Goal: Find specific page/section: Find specific page/section

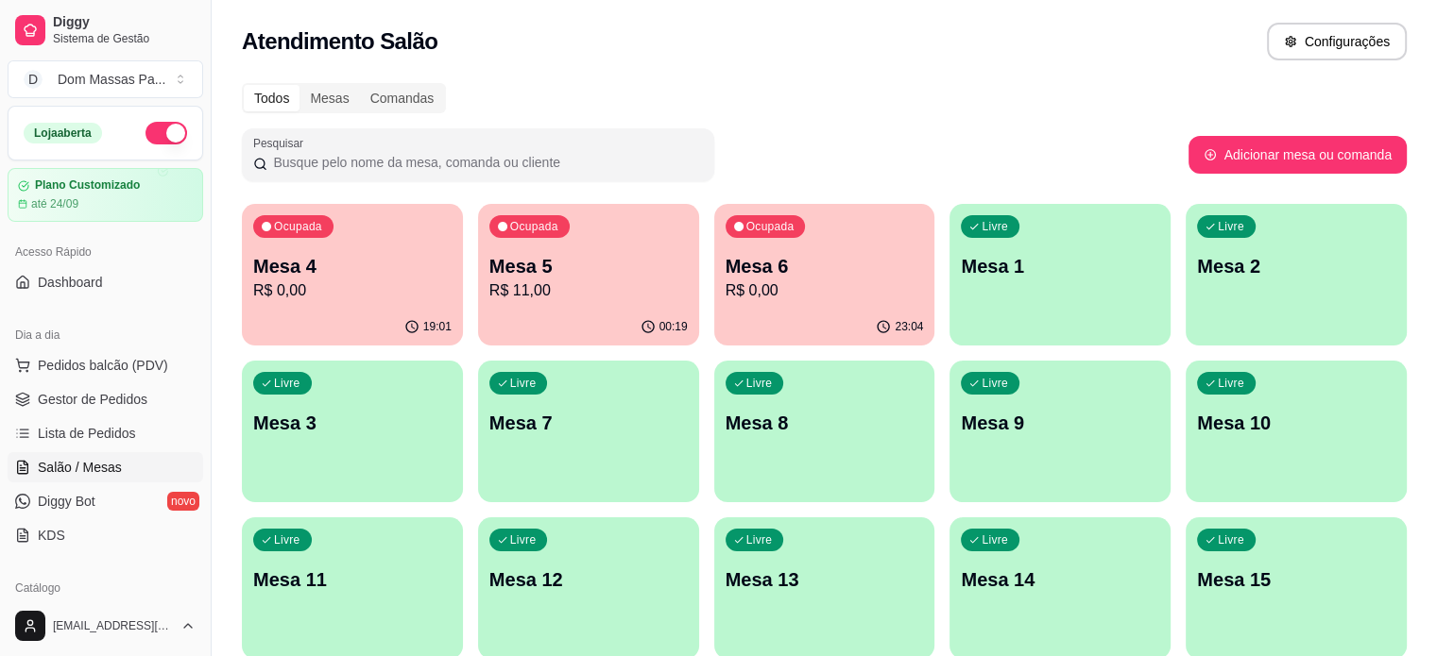
scroll to position [200, 0]
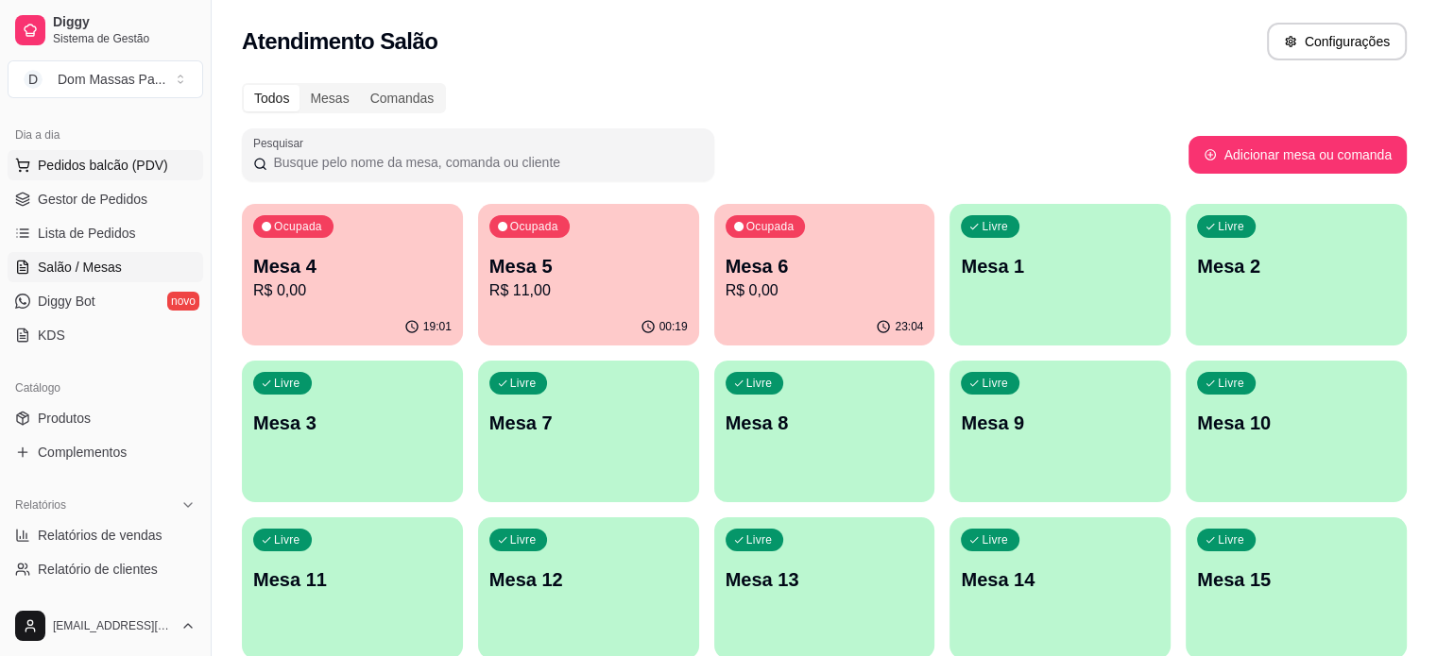
click at [166, 156] on button "Pedidos balcão (PDV)" at bounding box center [106, 165] width 196 height 30
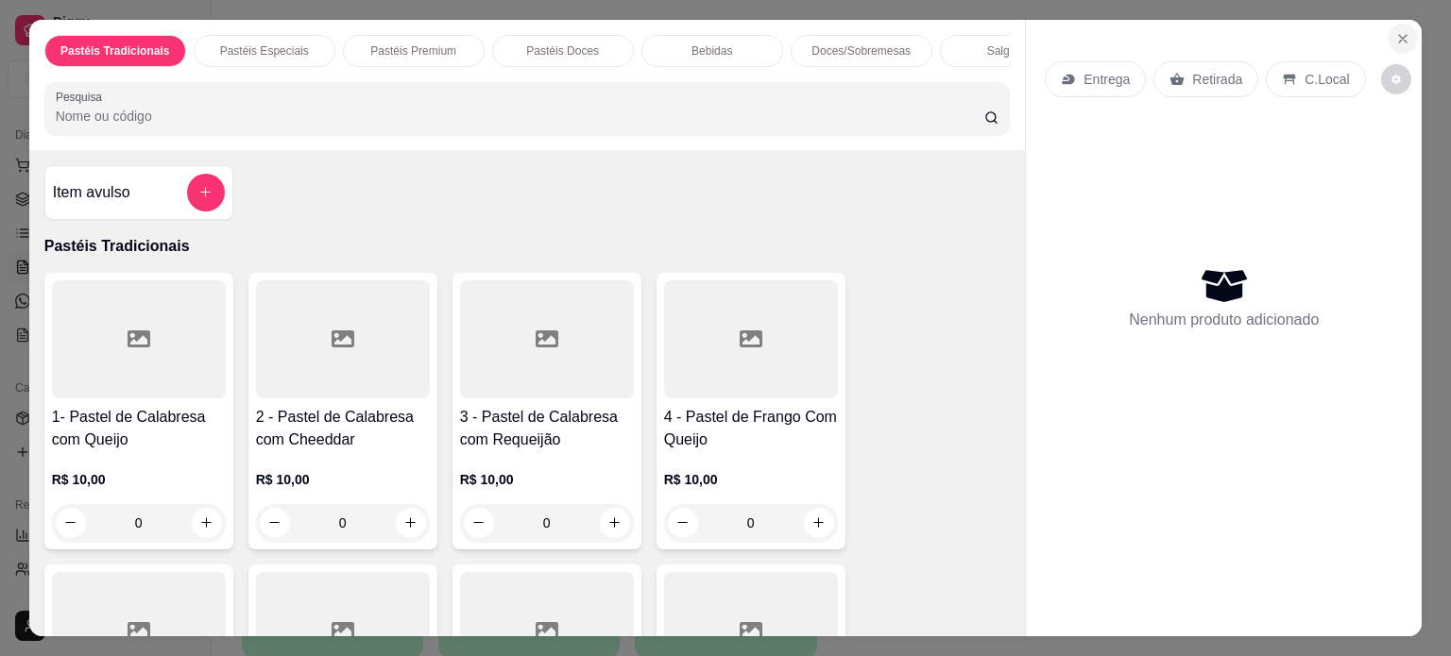
click at [1395, 31] on icon "Close" at bounding box center [1402, 38] width 15 height 15
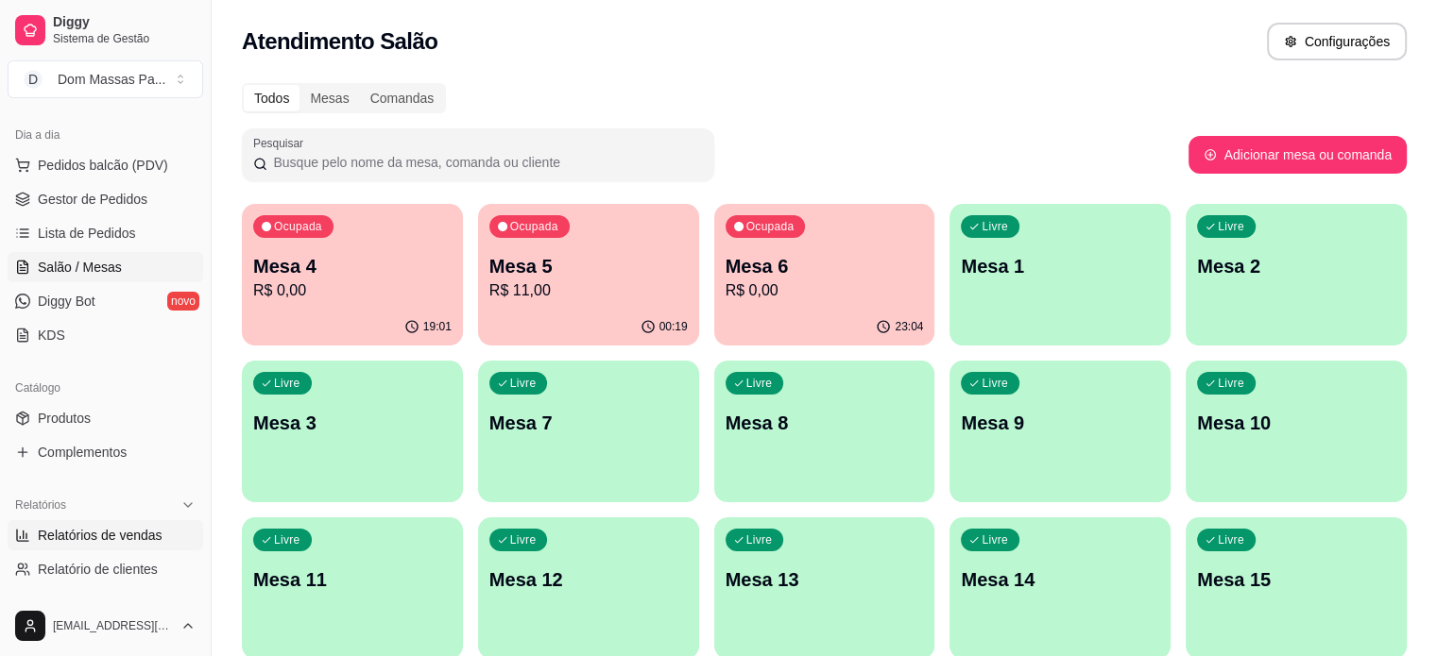
click at [83, 526] on span "Relatórios de vendas" at bounding box center [100, 535] width 125 height 19
select select "ALL"
select select "0"
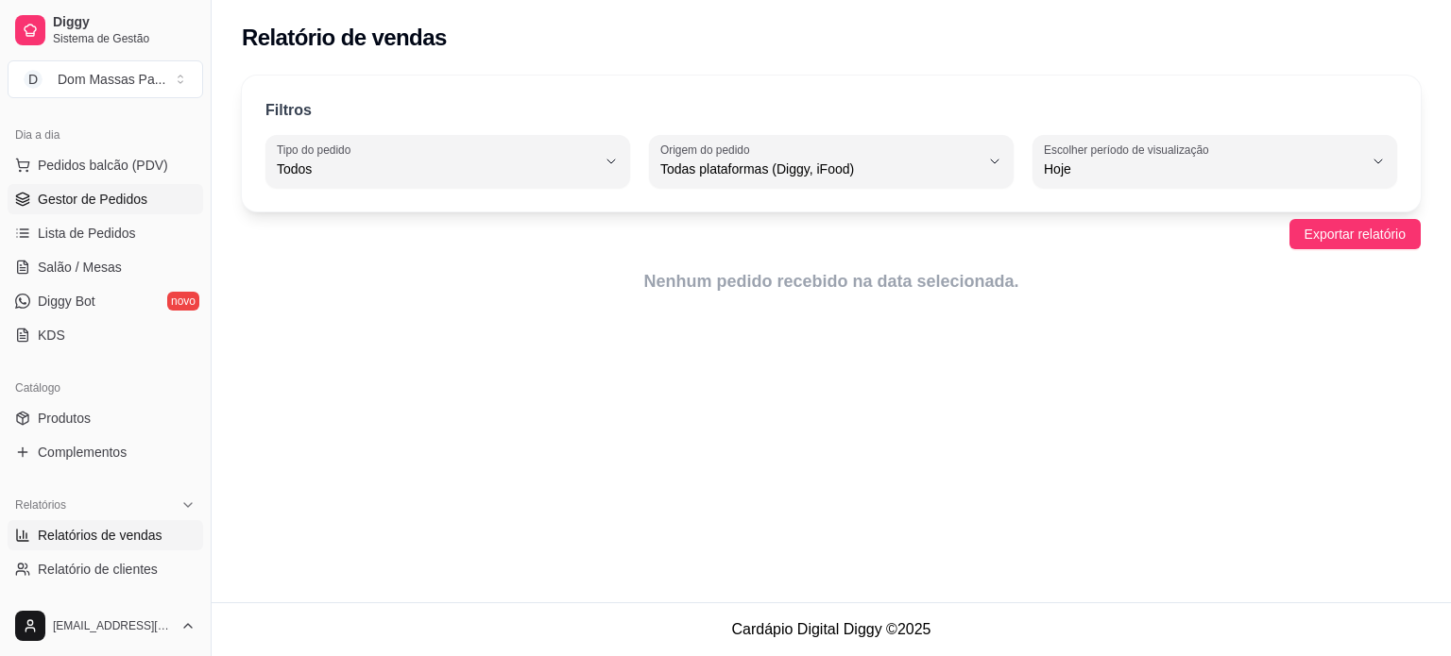
click at [61, 205] on span "Gestor de Pedidos" at bounding box center [93, 199] width 110 height 19
